Goal: Navigation & Orientation: Go to known website

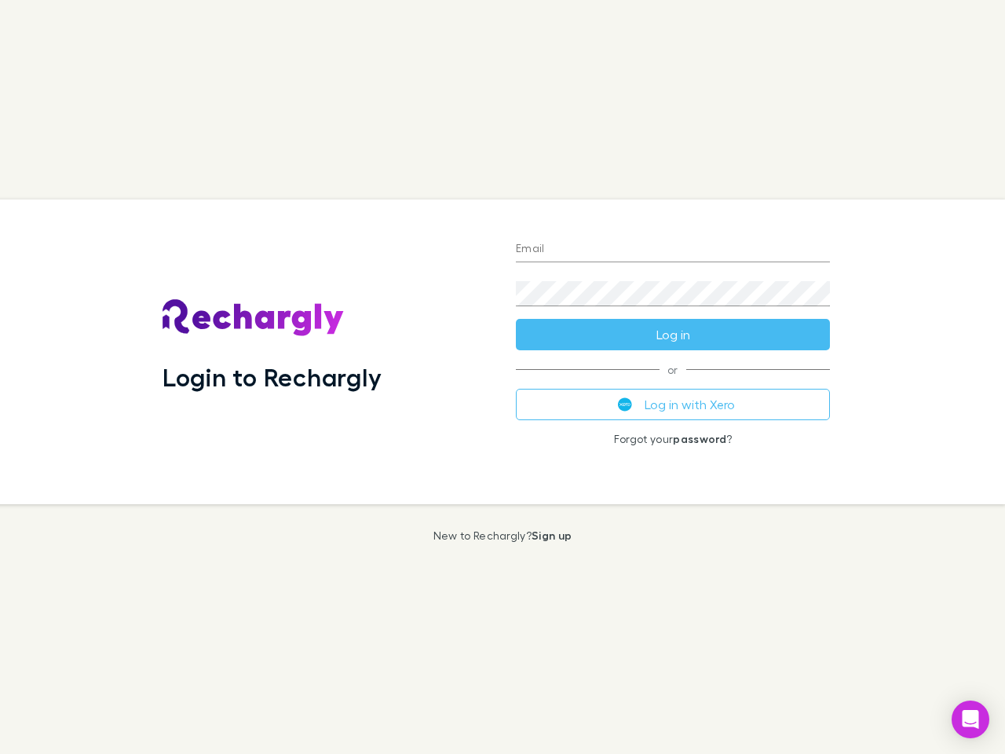
click at [502, 377] on div "Login to Rechargly" at bounding box center [326, 351] width 353 height 305
click at [673, 250] on input "Email" at bounding box center [673, 249] width 314 height 25
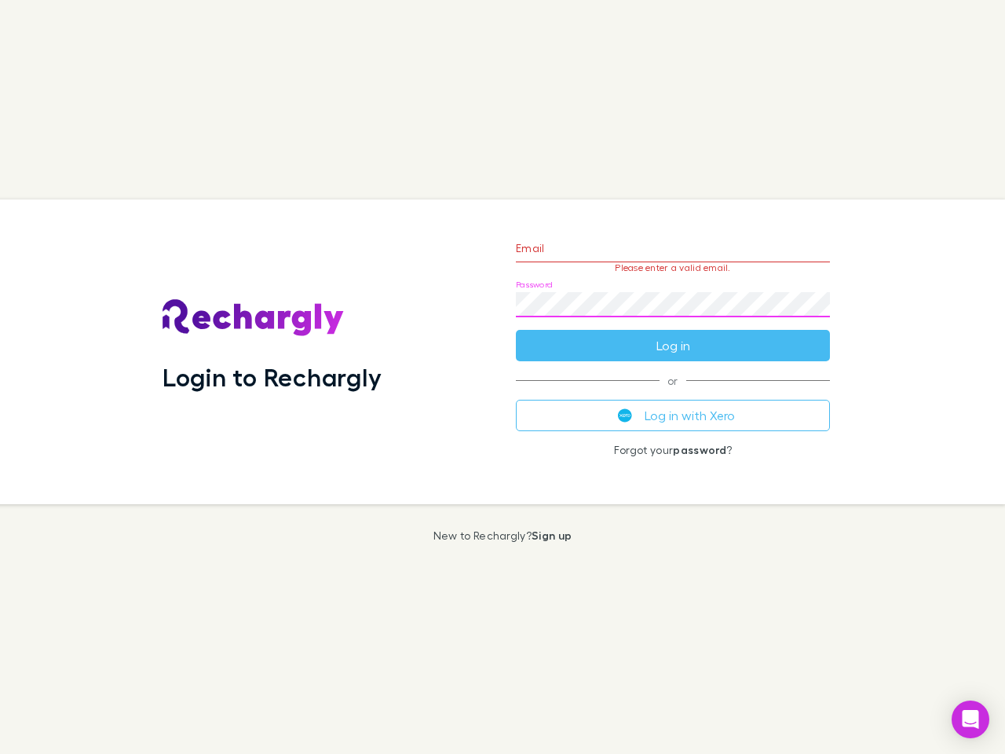
click at [673, 334] on form "Email Please enter a valid email. Password Log in" at bounding box center [673, 293] width 314 height 137
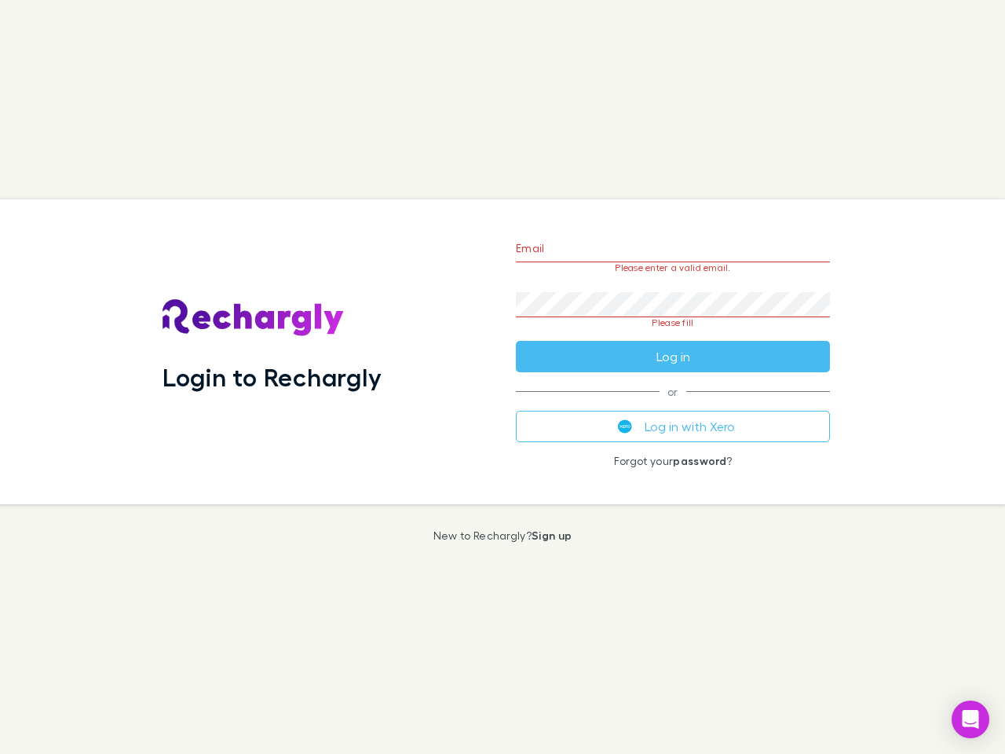
click at [673, 404] on div "Email Please enter a valid email. Password Please fill Log in or Log in with Xe…" at bounding box center [672, 351] width 339 height 305
click at [970, 719] on icon "Open Intercom Messenger" at bounding box center [971, 719] width 16 height 19
